Goal: Task Accomplishment & Management: Manage account settings

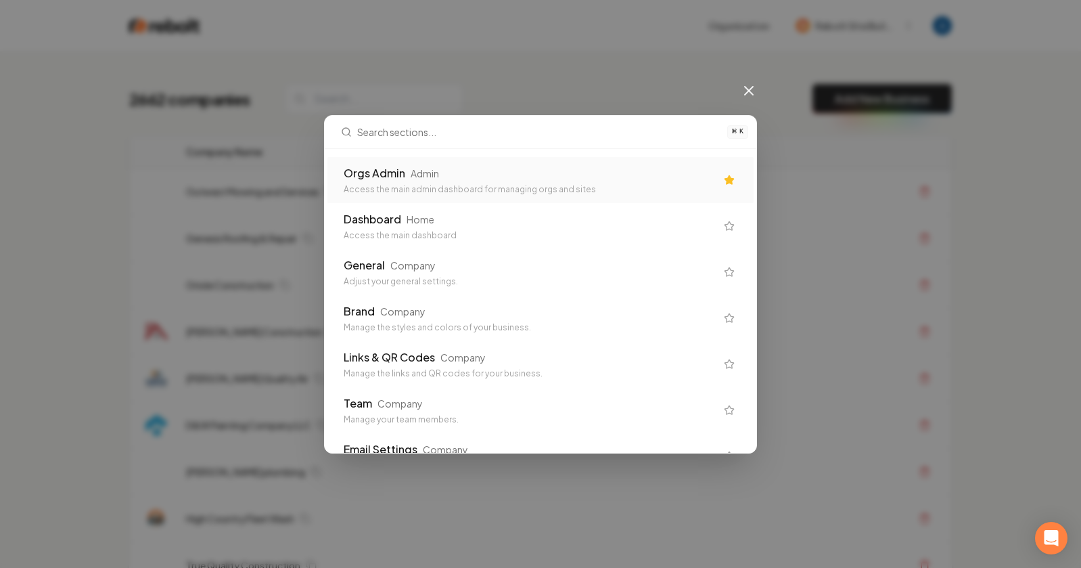
click at [395, 185] on div "Access the main admin dashboard for managing orgs and sites" at bounding box center [530, 189] width 372 height 11
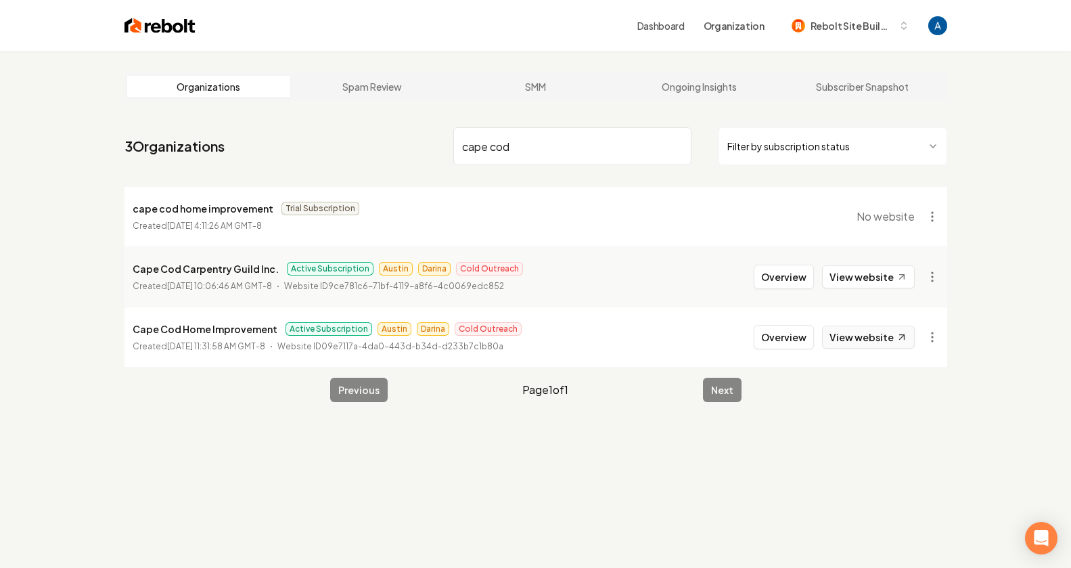
type input "cape cod"
click at [853, 346] on link "View website" at bounding box center [868, 336] width 93 height 23
click at [775, 333] on button "Overview" at bounding box center [784, 337] width 60 height 24
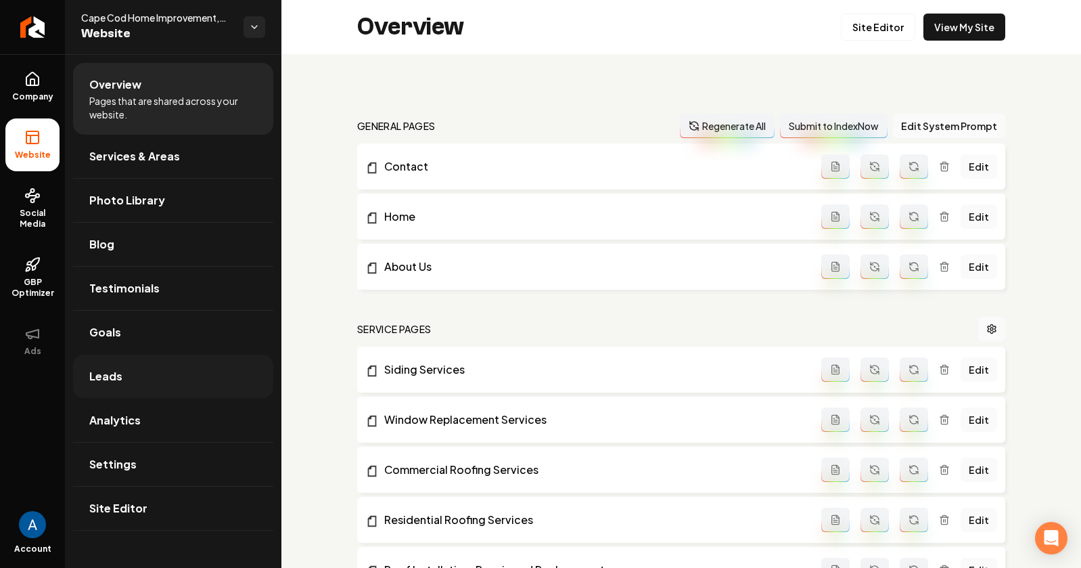
click at [130, 375] on link "Leads" at bounding box center [173, 376] width 200 height 43
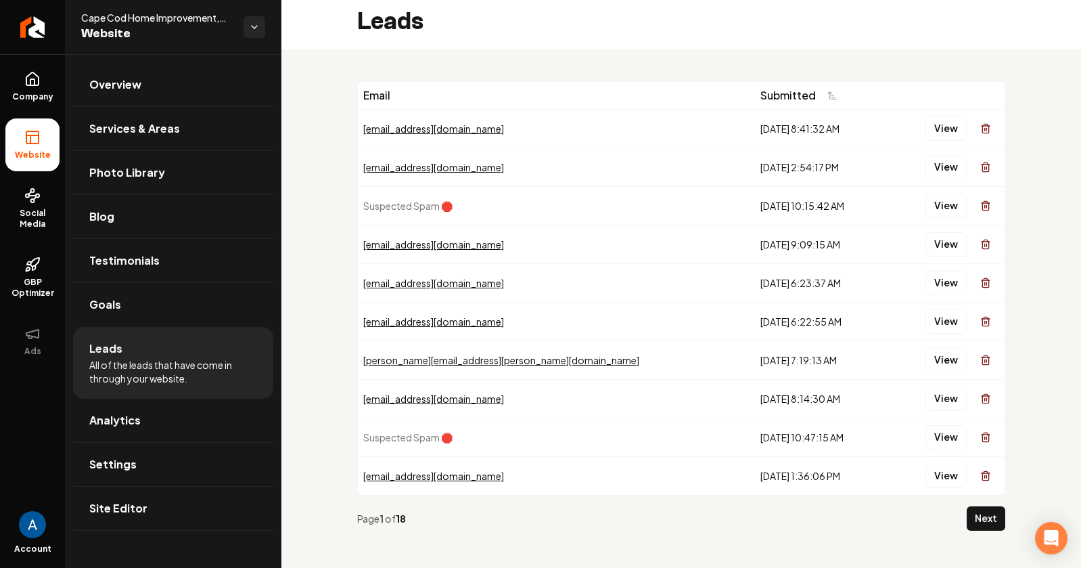
scroll to position [12, 0]
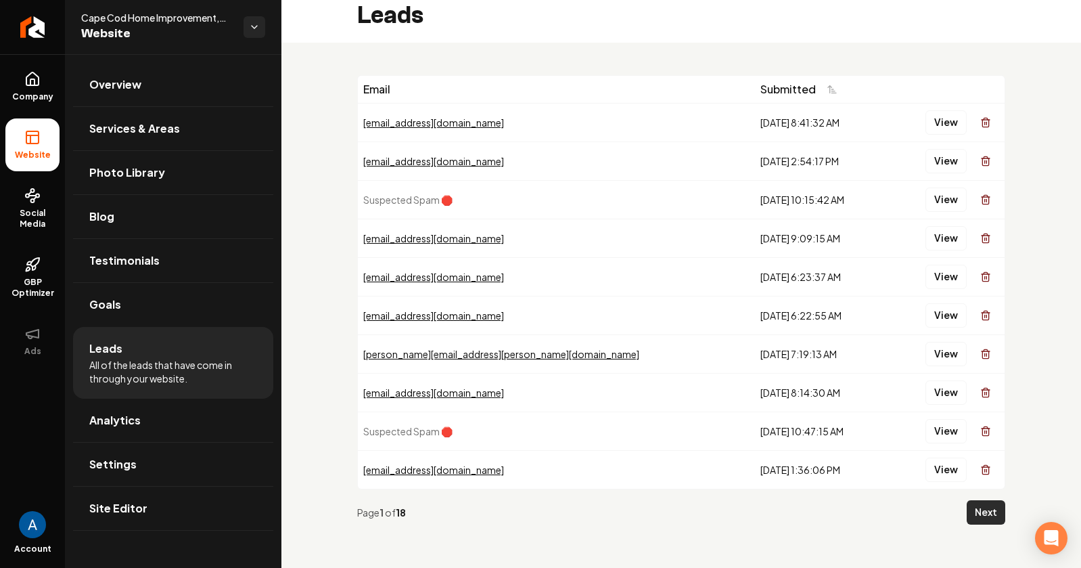
click at [972, 516] on button "Next" at bounding box center [986, 512] width 39 height 24
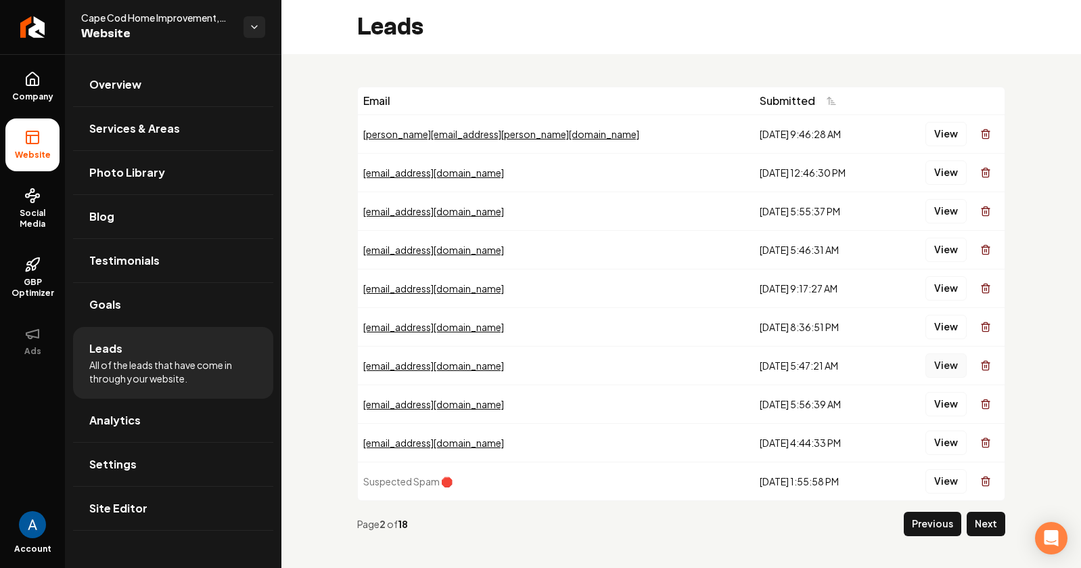
click at [943, 365] on button "View" at bounding box center [946, 365] width 41 height 24
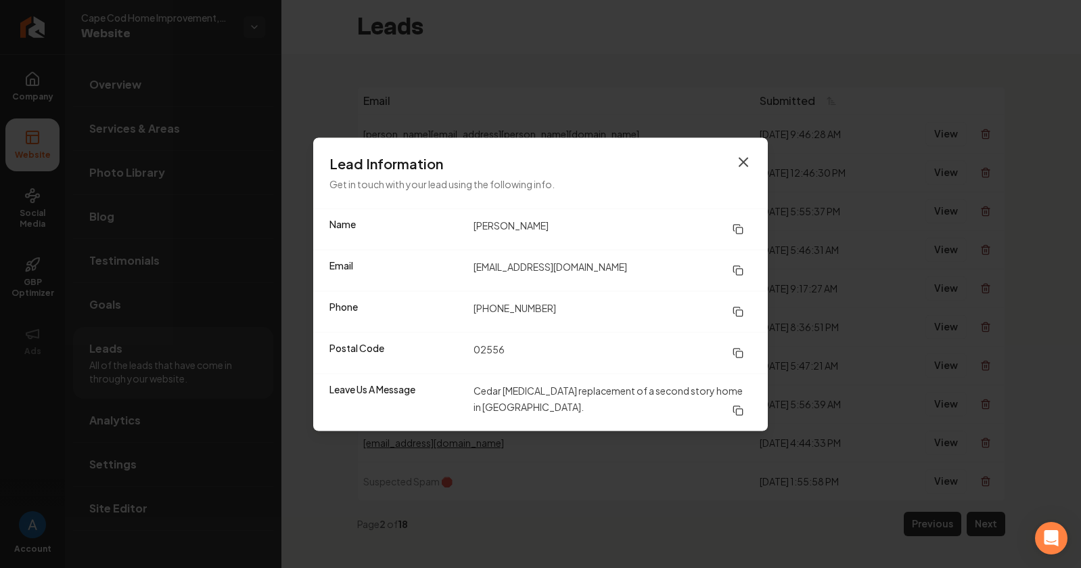
click at [744, 164] on icon "button" at bounding box center [743, 162] width 16 height 16
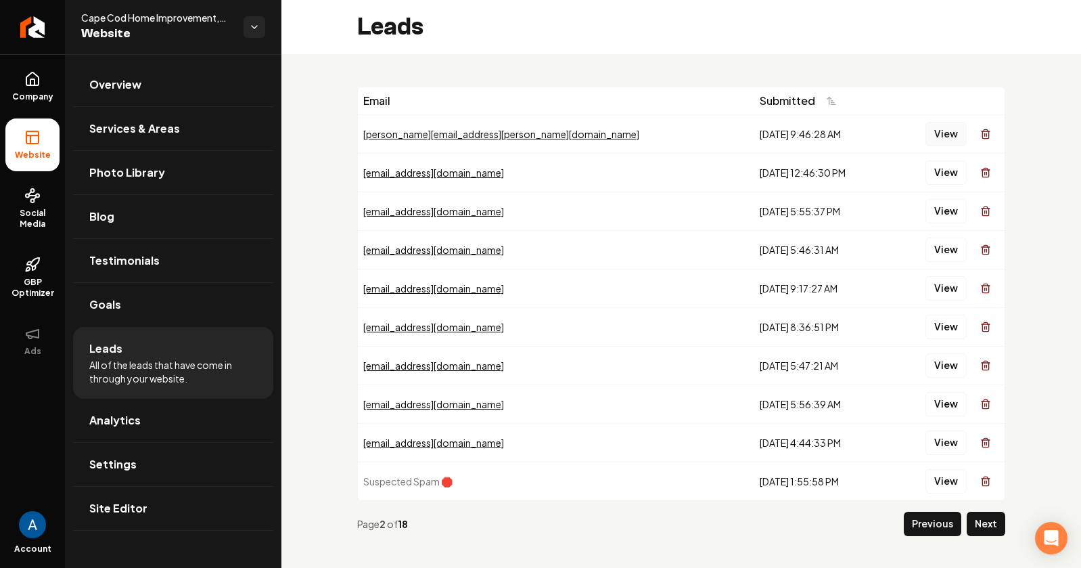
click at [930, 136] on button "View" at bounding box center [946, 134] width 41 height 24
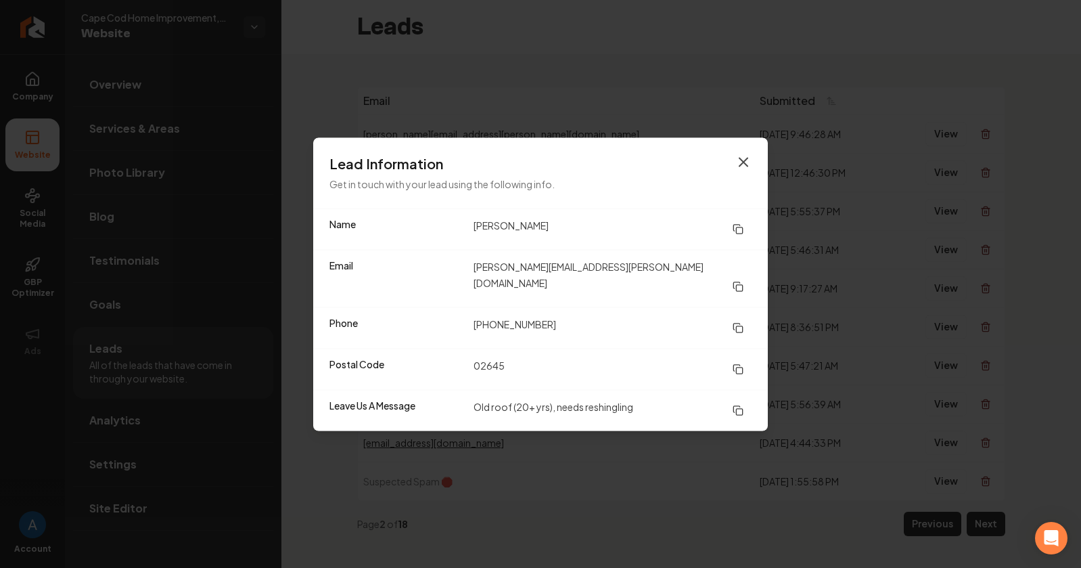
click at [743, 166] on icon "button" at bounding box center [744, 162] width 8 height 8
